Goal: Transaction & Acquisition: Purchase product/service

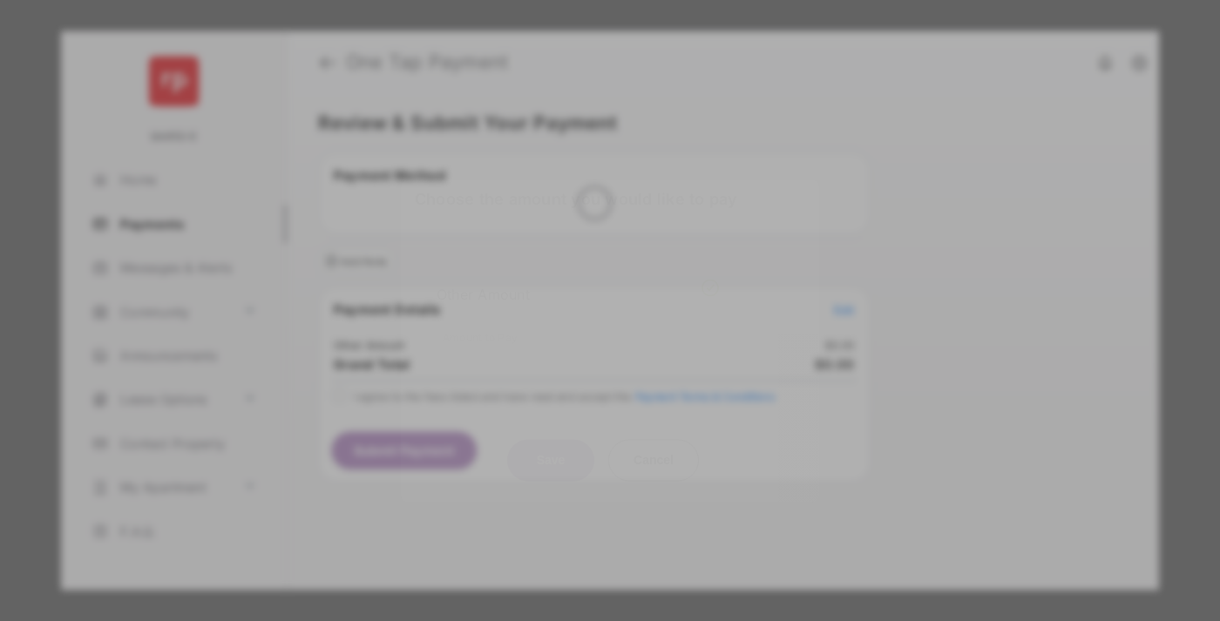
click at [578, 280] on div "Other Amount" at bounding box center [577, 295] width 282 height 30
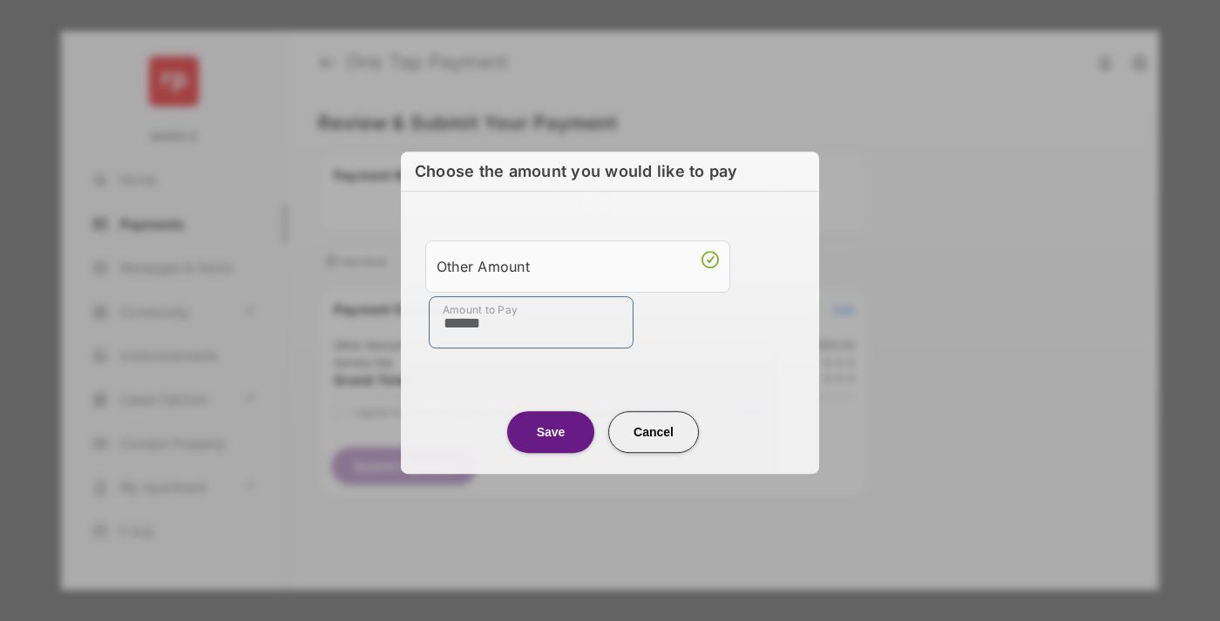
type input "******"
click at [551, 430] on button "Save" at bounding box center [550, 432] width 87 height 42
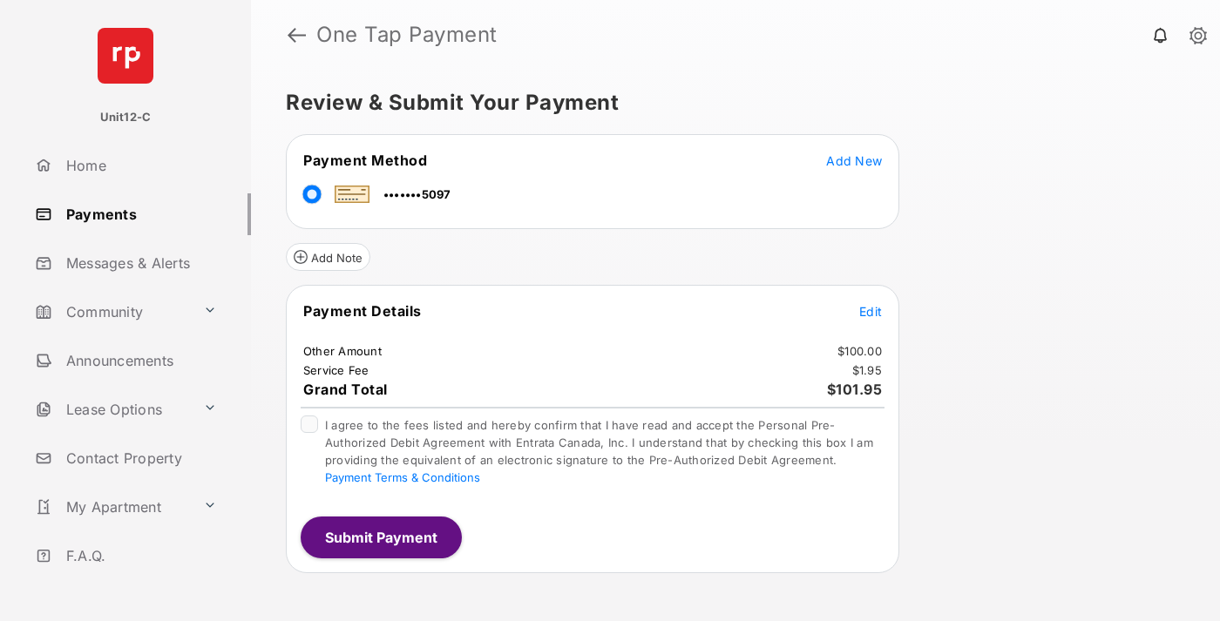
click at [380, 537] on button "Submit Payment" at bounding box center [381, 538] width 161 height 42
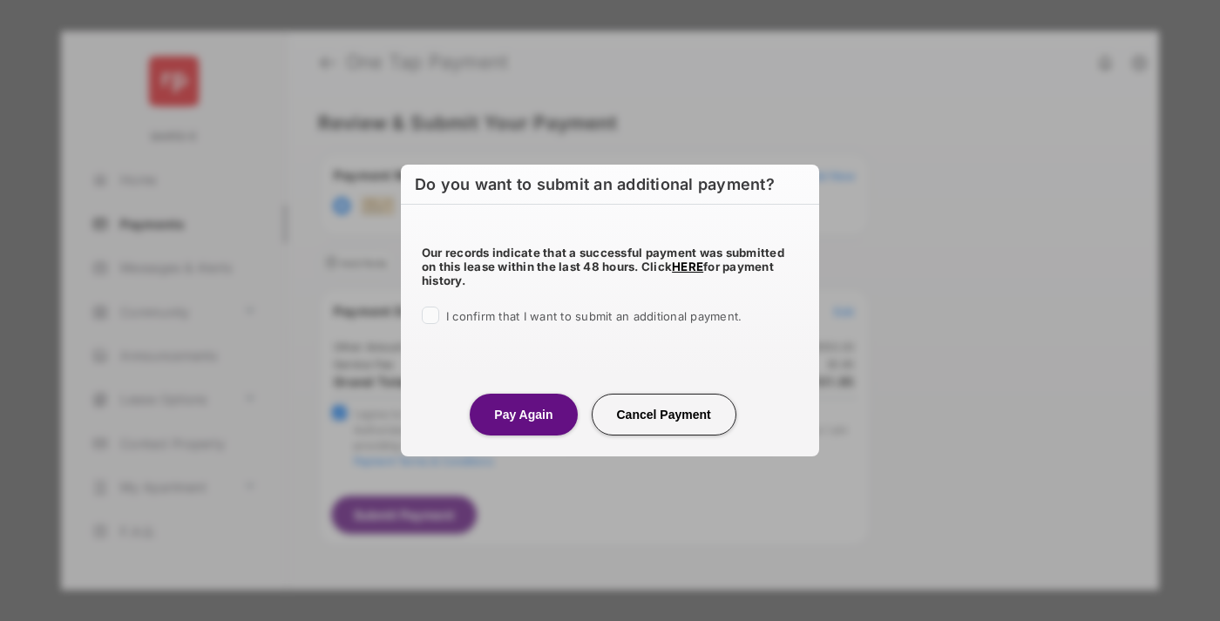
click at [523, 414] on button "Pay Again" at bounding box center [523, 415] width 107 height 42
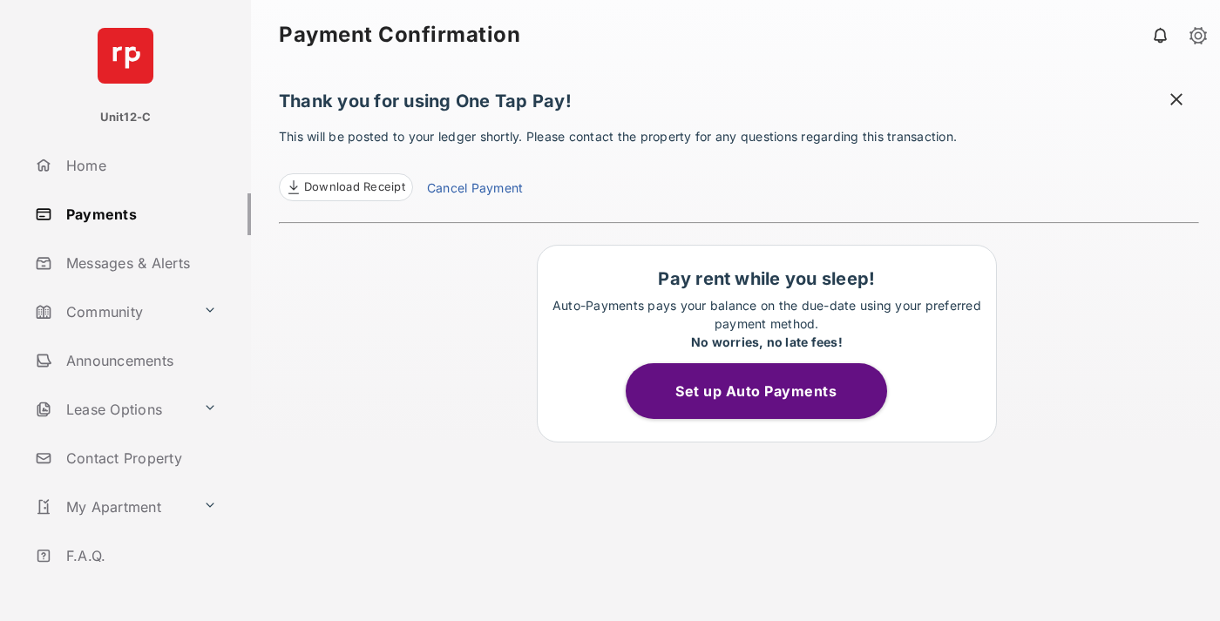
click at [1176, 101] on span at bounding box center [1175, 102] width 17 height 22
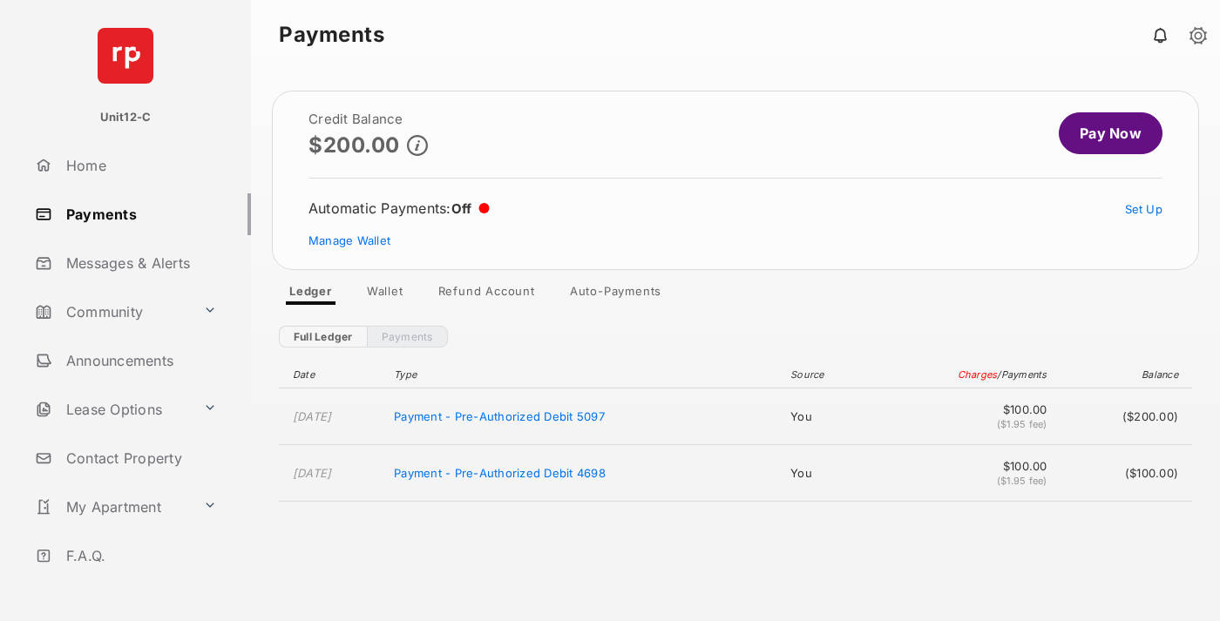
click at [349, 240] on link "Manage Wallet" at bounding box center [349, 240] width 82 height 14
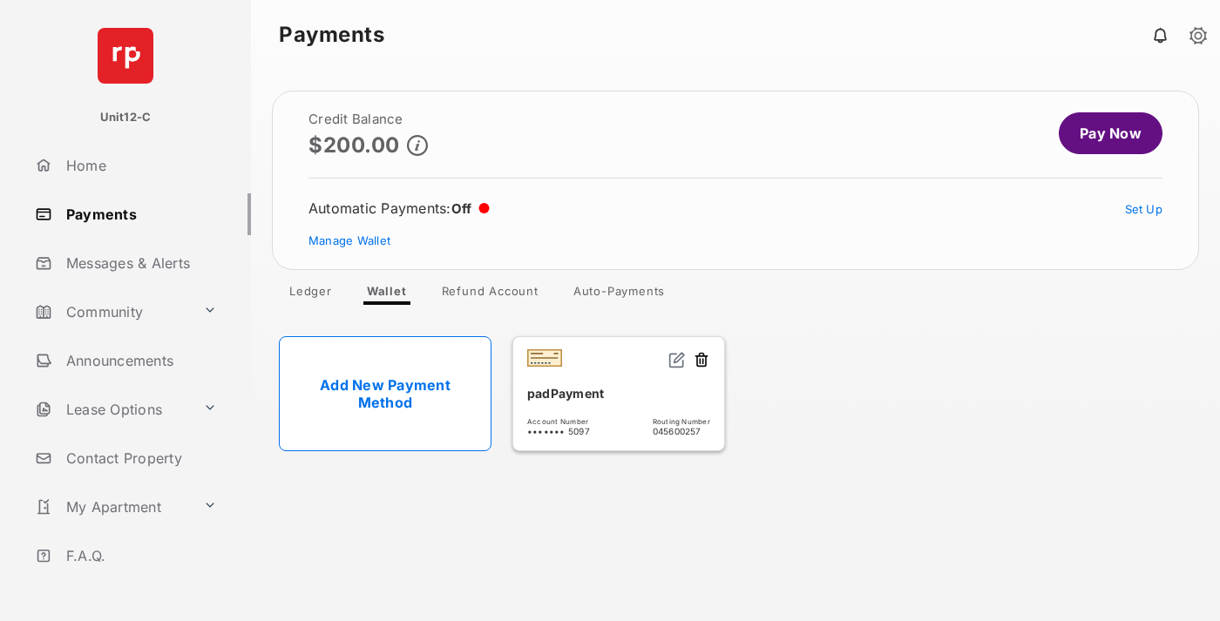
click at [701, 361] on button at bounding box center [701, 361] width 17 height 20
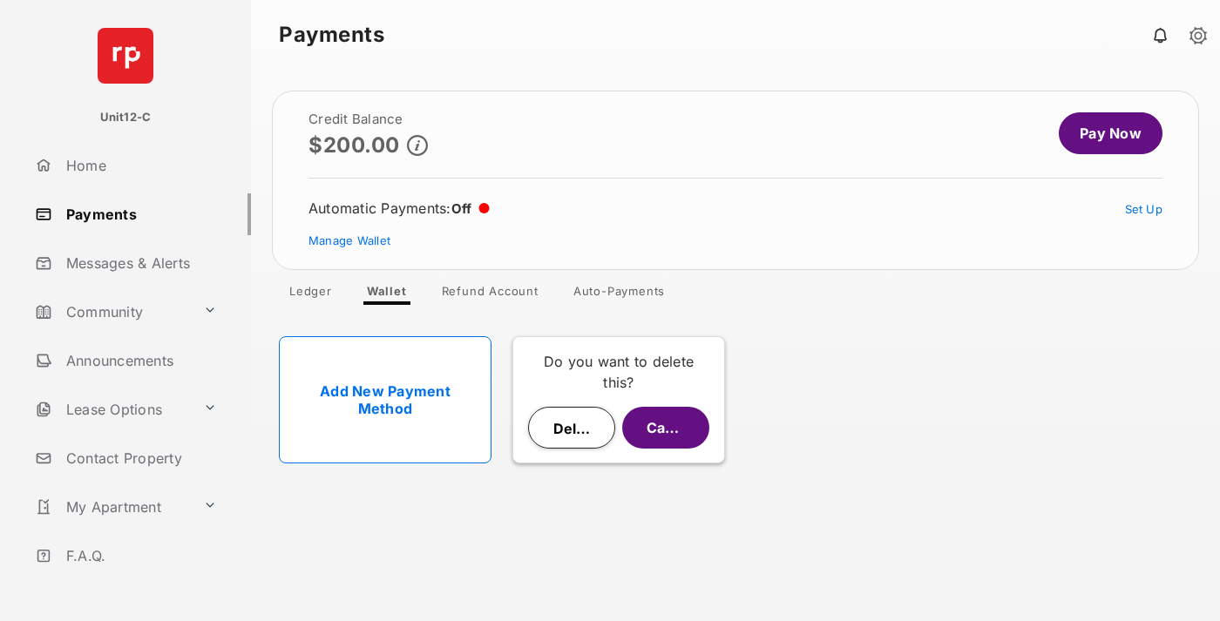
click at [571, 428] on button "Delete" at bounding box center [571, 428] width 87 height 42
